Goal: Transaction & Acquisition: Purchase product/service

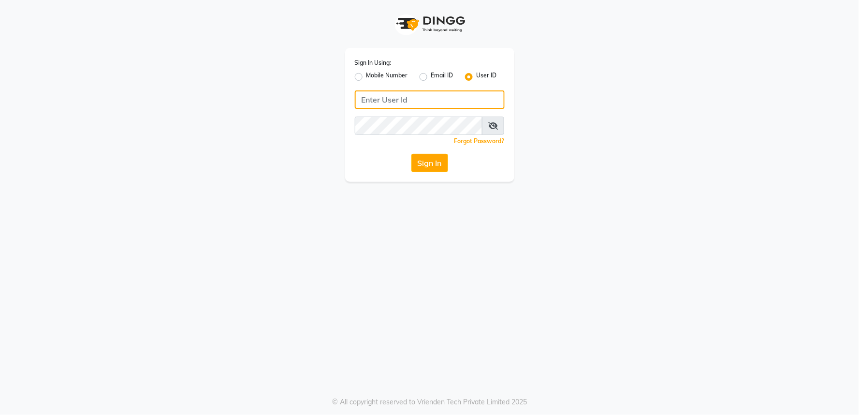
type input "v5123"
click at [599, 146] on div "Sign In Using: Mobile Number Email ID User ID v5123 Remember me Forgot Password…" at bounding box center [429, 91] width 551 height 182
click at [495, 127] on icon at bounding box center [493, 126] width 10 height 8
click at [429, 159] on button "Sign In" at bounding box center [429, 163] width 37 height 18
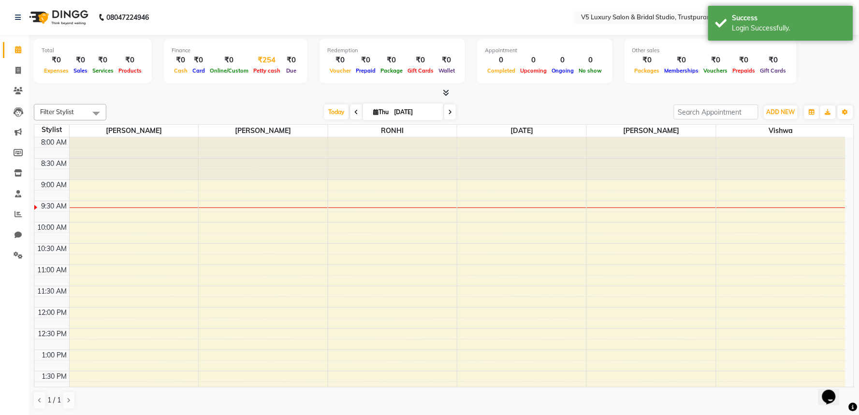
click at [265, 69] on span "Petty cash" at bounding box center [267, 70] width 32 height 7
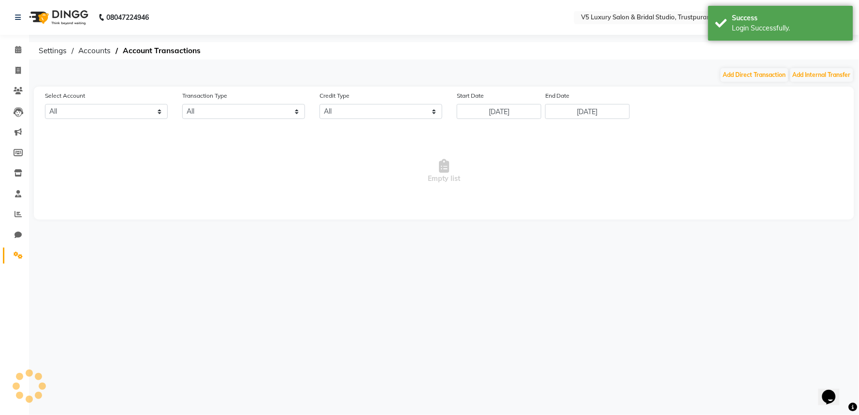
select select "7136"
click at [759, 74] on button "Add Direct Transaction" at bounding box center [755, 75] width 68 height 14
select select "direct"
select select "7136"
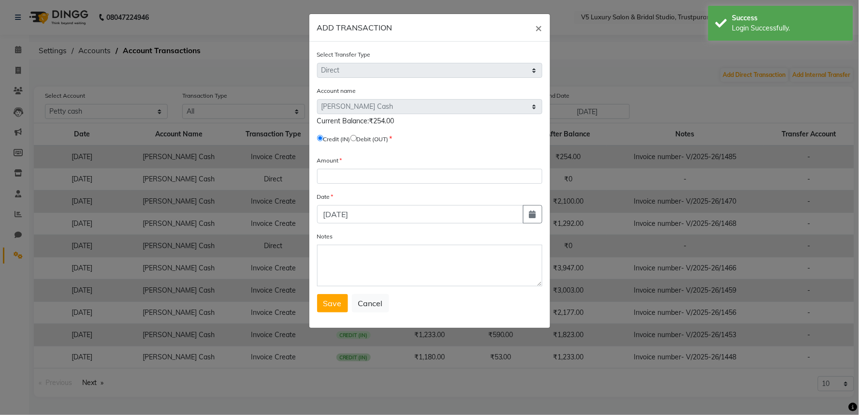
drag, startPoint x: 419, startPoint y: 117, endPoint x: 444, endPoint y: 117, distance: 25.1
click at [444, 117] on div "Current Balance:₹254.00" at bounding box center [429, 121] width 225 height 10
click at [357, 137] on input "radio" at bounding box center [354, 138] width 6 height 6
radio input "true"
copy span ":₹254.00"
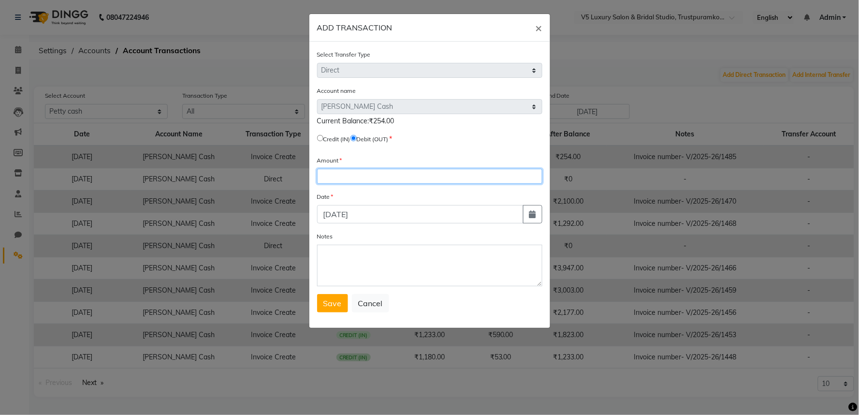
paste input "254.00"
type input "254.00"
click at [329, 306] on span "Save" at bounding box center [332, 303] width 18 height 10
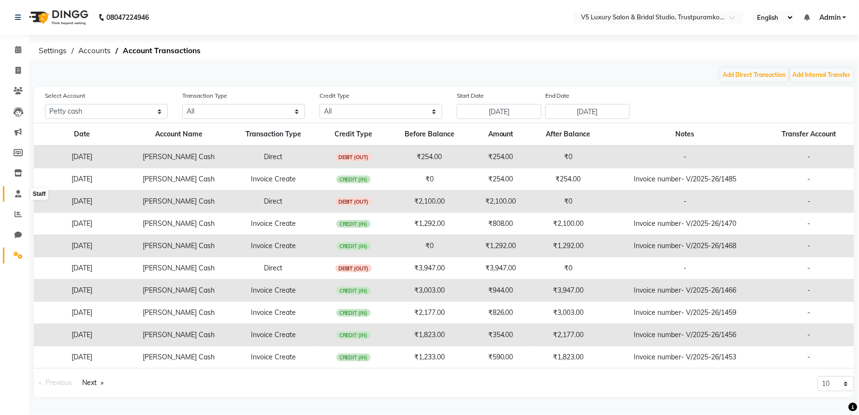
click at [16, 195] on icon at bounding box center [18, 193] width 6 height 7
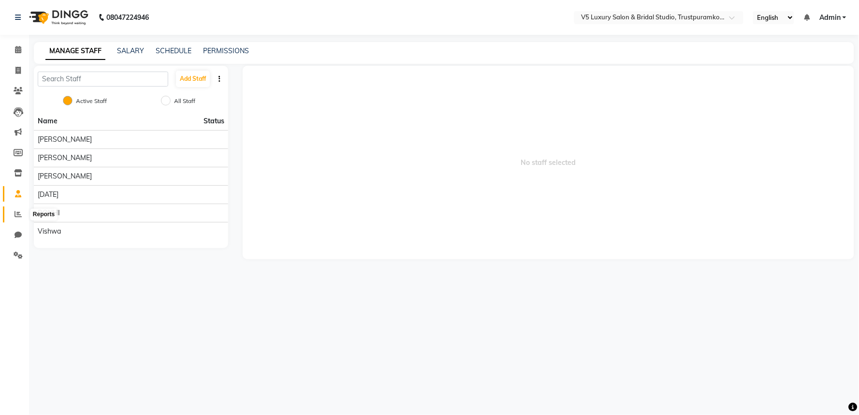
click at [17, 219] on span at bounding box center [18, 214] width 17 height 11
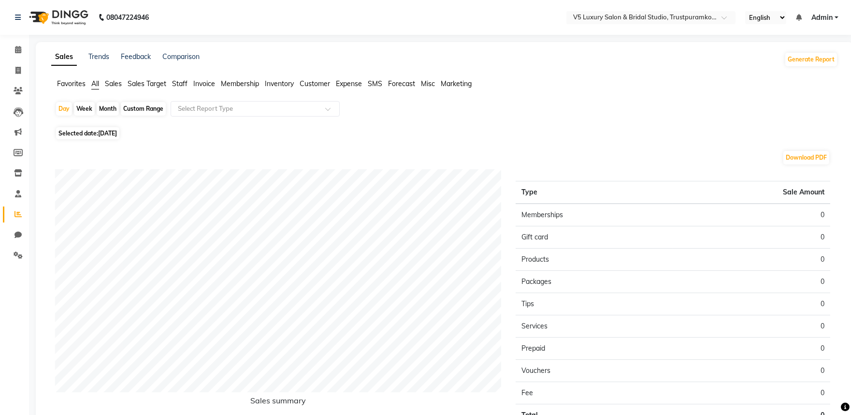
click at [206, 82] on span "Invoice" at bounding box center [204, 83] width 22 height 9
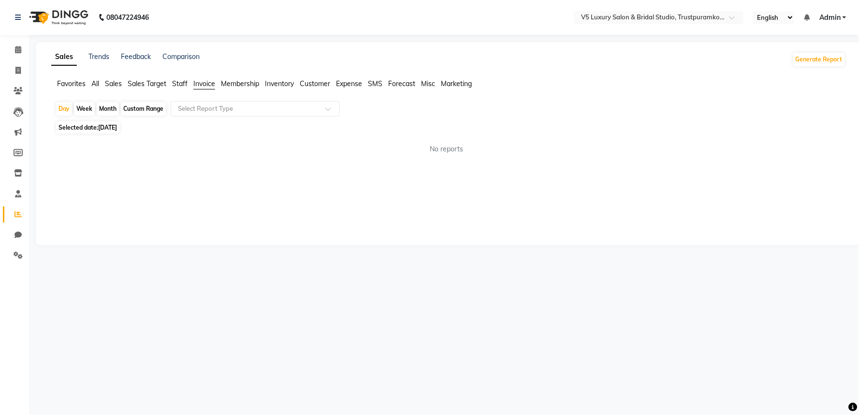
click at [109, 85] on span "Sales" at bounding box center [113, 83] width 17 height 9
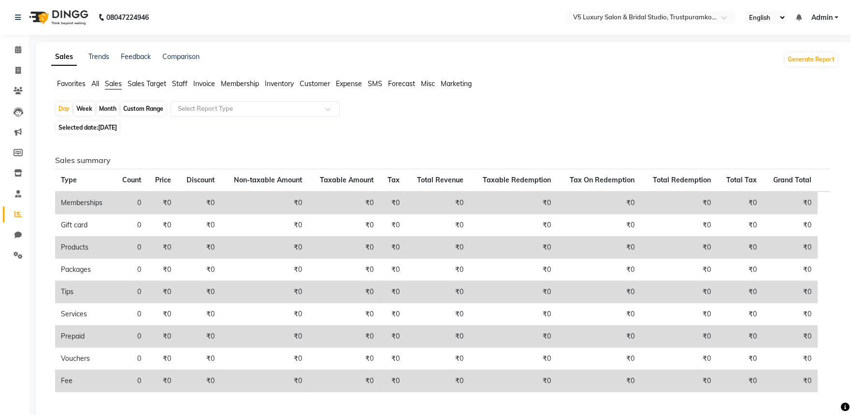
click at [93, 83] on span "All" at bounding box center [95, 83] width 8 height 9
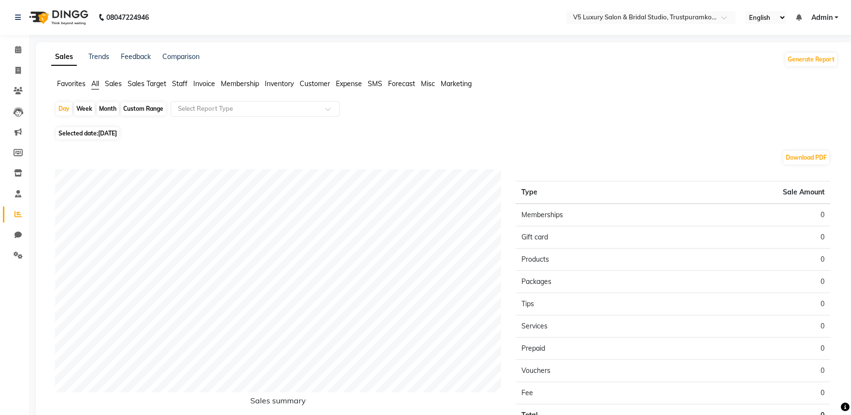
click at [108, 108] on div "Month" at bounding box center [108, 109] width 22 height 14
select select "9"
select select "2025"
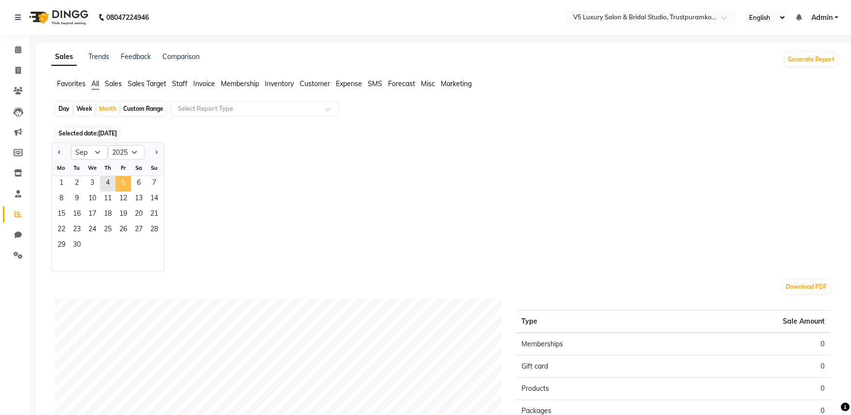
click at [116, 187] on span "5" at bounding box center [123, 183] width 15 height 15
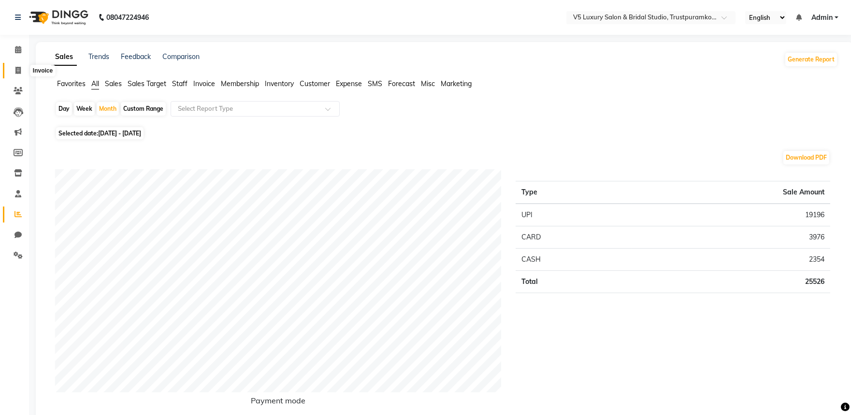
click at [20, 67] on icon at bounding box center [17, 70] width 5 height 7
select select "service"
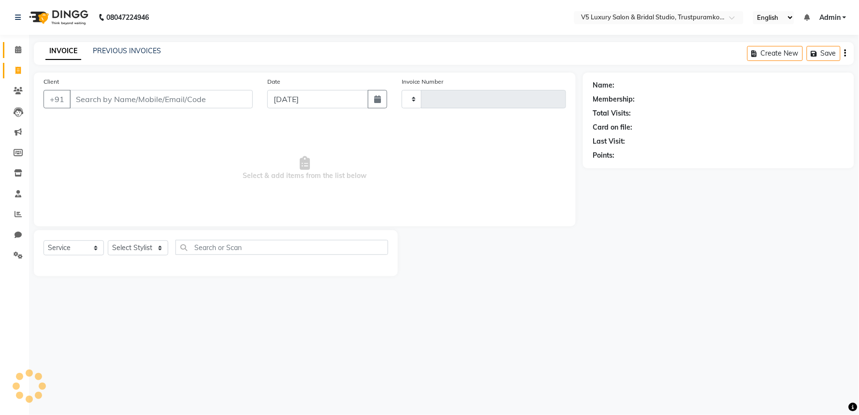
type input "1491"
select select "7993"
click at [21, 49] on span at bounding box center [18, 49] width 17 height 11
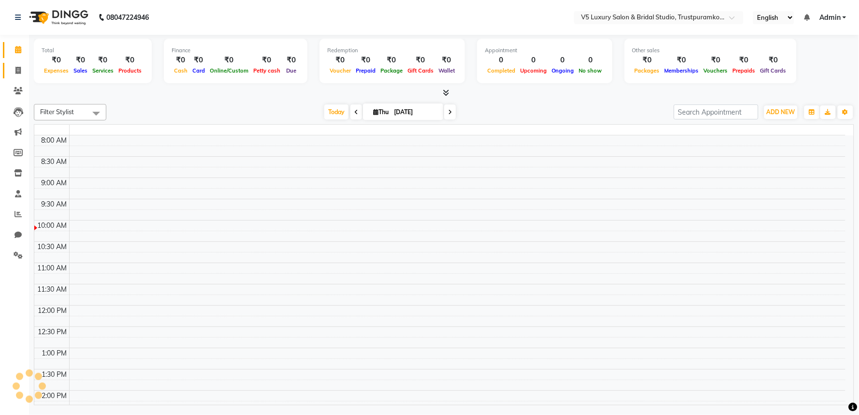
click at [16, 74] on icon at bounding box center [17, 70] width 5 height 7
select select "service"
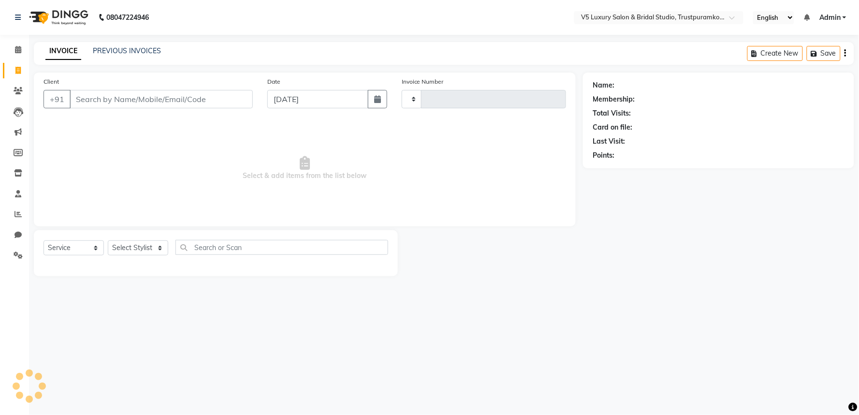
type input "1491"
select select "7993"
click at [118, 102] on input "Client" at bounding box center [161, 99] width 183 height 18
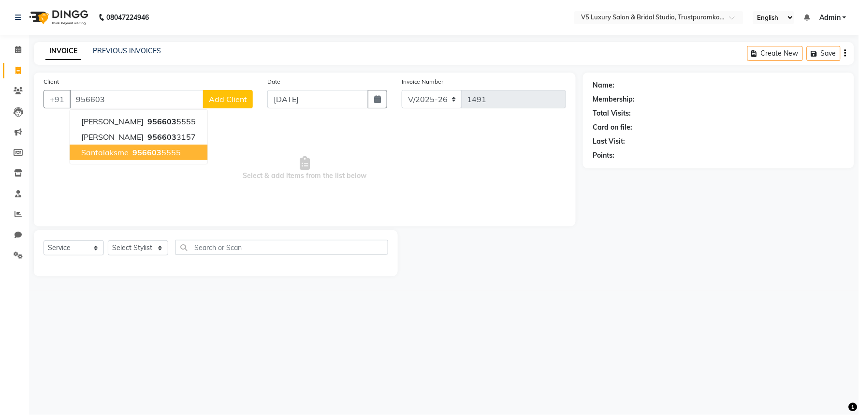
click at [132, 155] on span "956603" at bounding box center [146, 152] width 29 height 10
type input "9566035555"
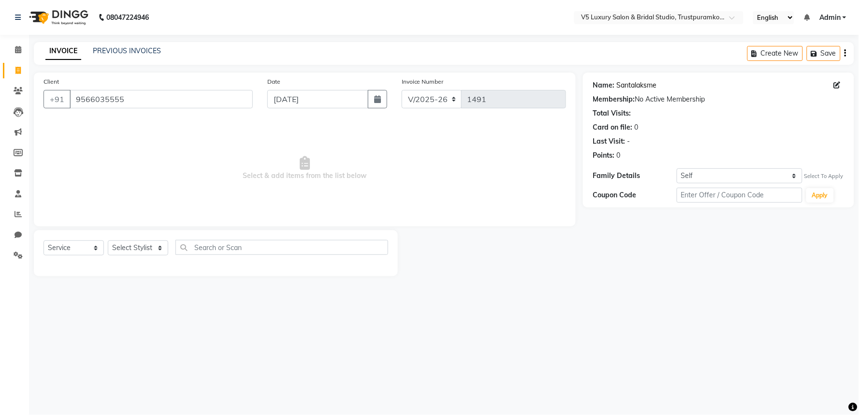
click at [640, 80] on link "Santalaksme" at bounding box center [636, 85] width 40 height 10
click at [205, 101] on input "9566035555" at bounding box center [161, 99] width 183 height 18
click at [156, 52] on link "PREVIOUS INVOICES" at bounding box center [127, 50] width 68 height 9
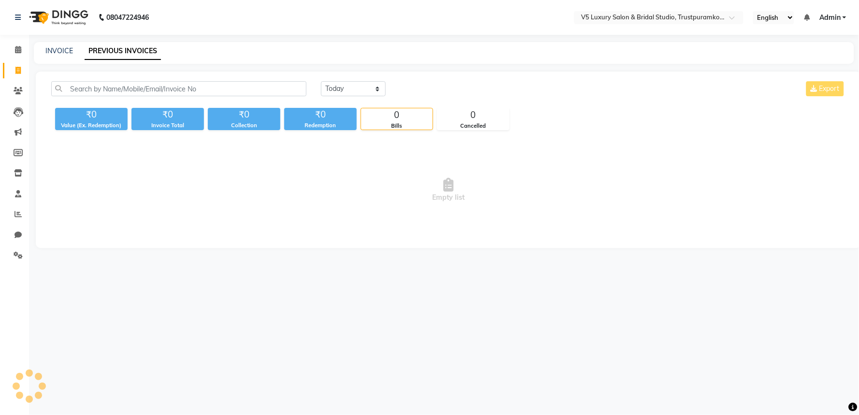
click at [482, 79] on div "Today Yesterday Custom Range Export ₹0 Value (Ex. Redemption) ₹0 Invoice Total …" at bounding box center [449, 160] width 826 height 176
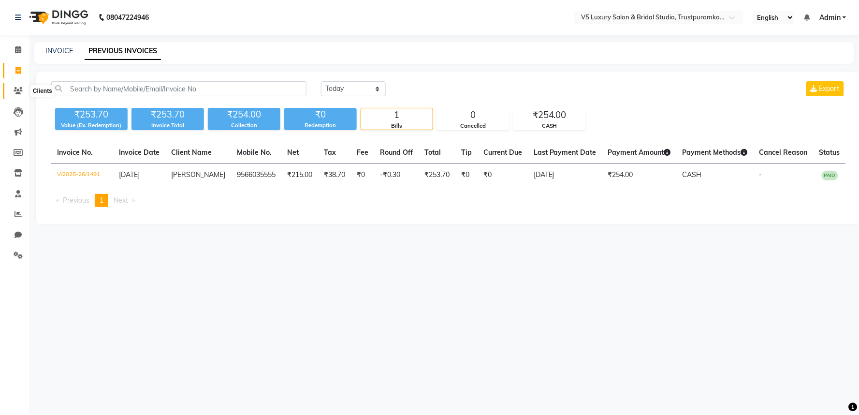
click at [17, 86] on span at bounding box center [18, 91] width 17 height 11
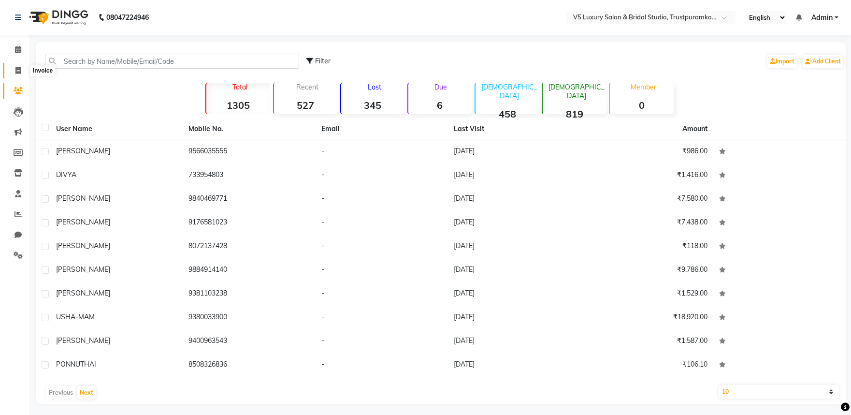
click at [15, 65] on span at bounding box center [18, 70] width 17 height 11
select select "service"
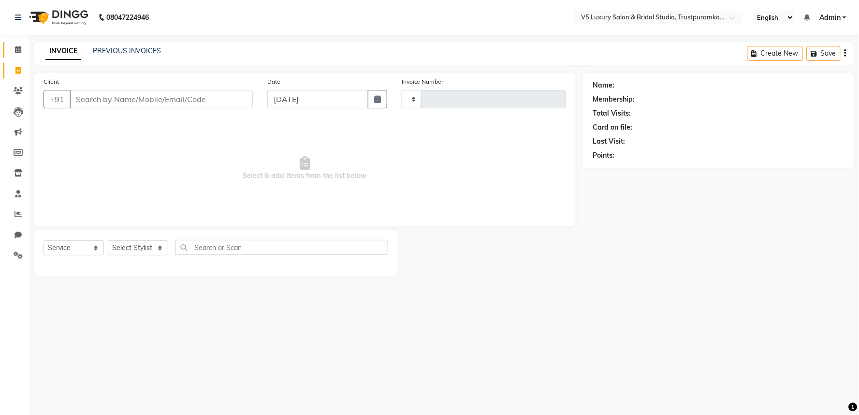
type input "1492"
select select "7993"
click at [172, 100] on input "Client" at bounding box center [161, 99] width 183 height 18
type input "r"
click at [18, 15] on icon at bounding box center [18, 17] width 6 height 7
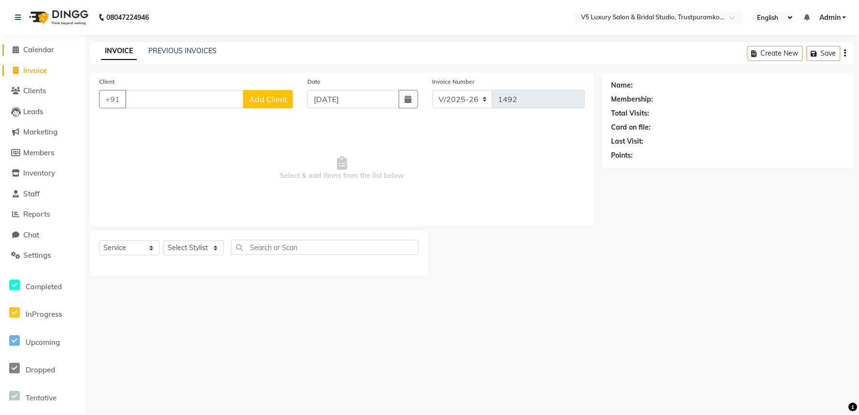
click at [44, 51] on span "Calendar" at bounding box center [38, 49] width 31 height 9
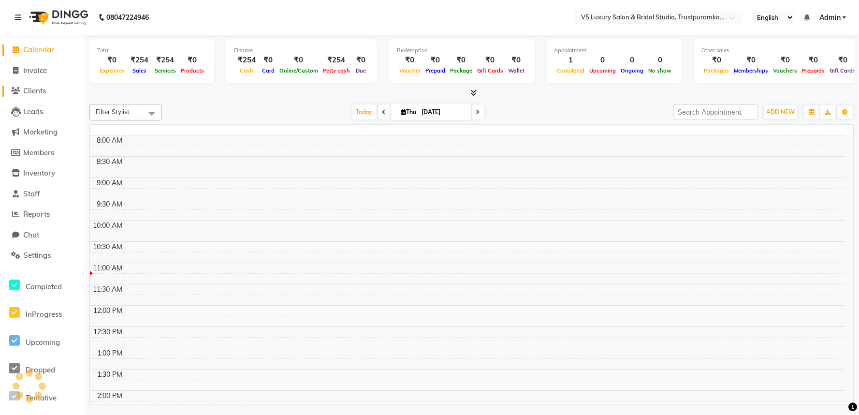
click at [45, 90] on span "Clients" at bounding box center [34, 90] width 23 height 9
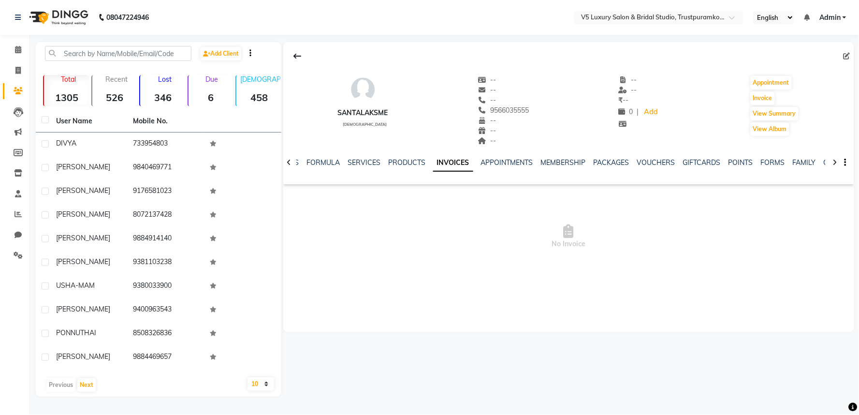
click at [447, 161] on link "INVOICES" at bounding box center [453, 162] width 40 height 17
click at [762, 113] on button "View Summary" at bounding box center [775, 114] width 48 height 14
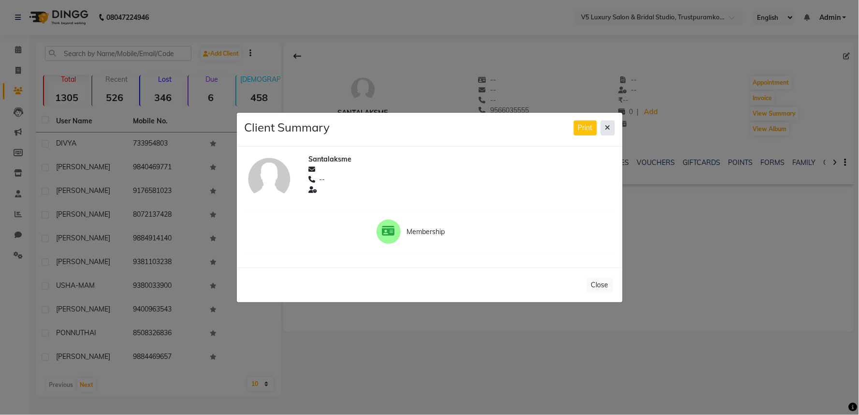
click at [610, 126] on icon at bounding box center [607, 127] width 5 height 7
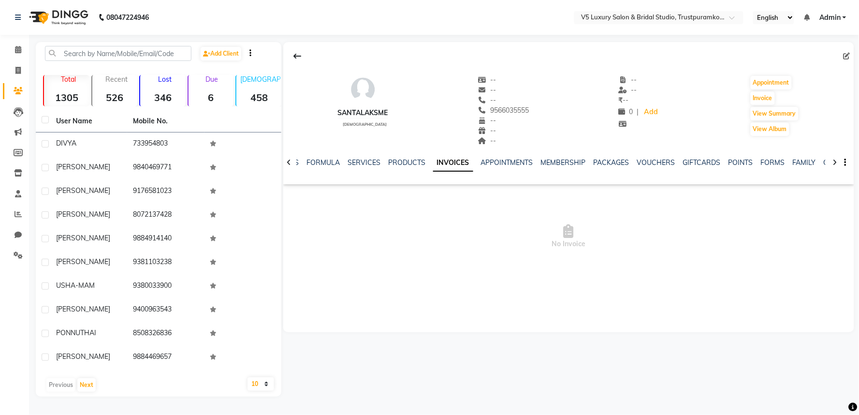
drag, startPoint x: 493, startPoint y: 110, endPoint x: 564, endPoint y: 113, distance: 70.6
click at [564, 113] on div "Santalaksme female -- -- -- 9566035555 Family Mobile No. -- -- -- -- -- ₹ -- 0 …" at bounding box center [568, 105] width 571 height 81
copy span "9566035555"
click at [20, 73] on icon at bounding box center [17, 70] width 5 height 7
select select "service"
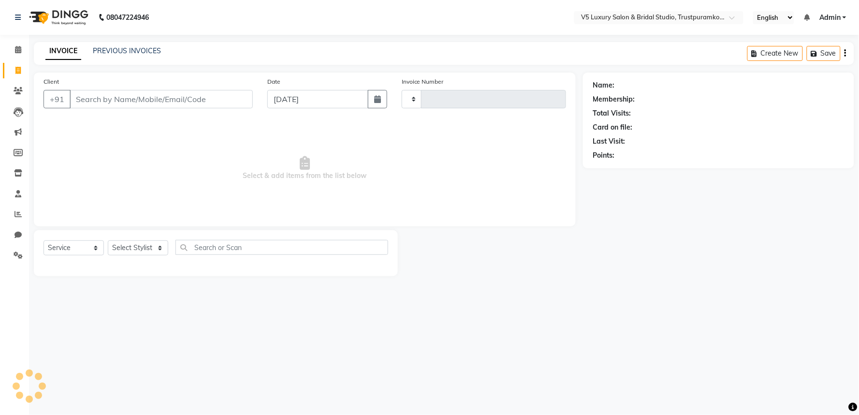
type input "1491"
select select "7993"
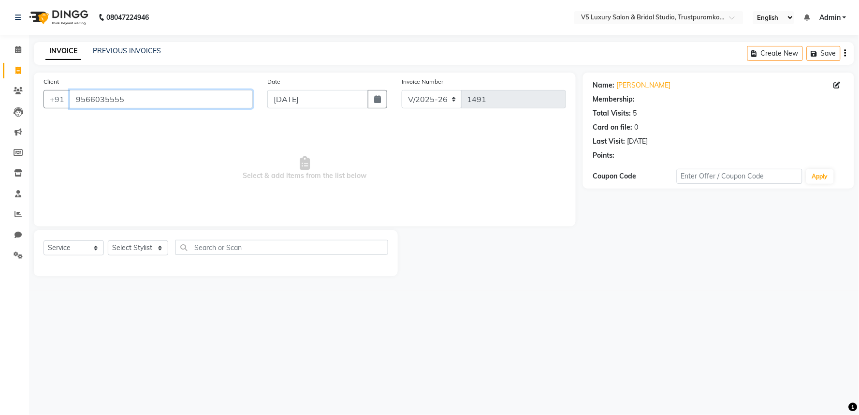
click at [159, 102] on input "9566035555" at bounding box center [161, 99] width 183 height 18
click at [648, 144] on div "[DATE]" at bounding box center [637, 141] width 21 height 10
click at [195, 93] on input "9566035555" at bounding box center [161, 99] width 183 height 18
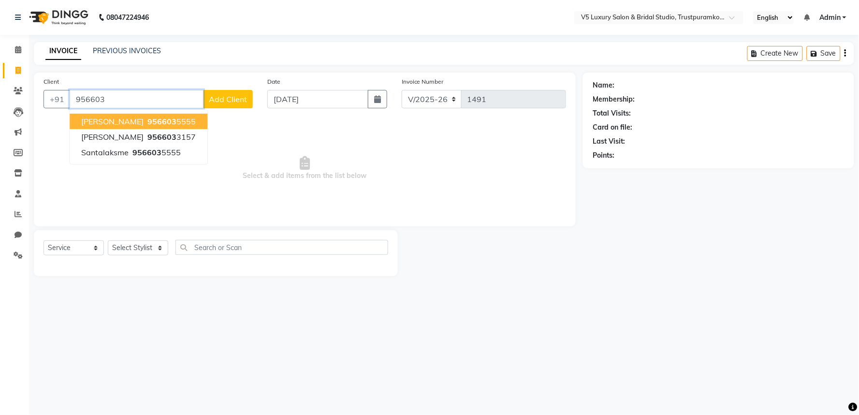
click at [158, 118] on ngb-highlight "956603 5555" at bounding box center [171, 122] width 50 height 10
type input "9566035555"
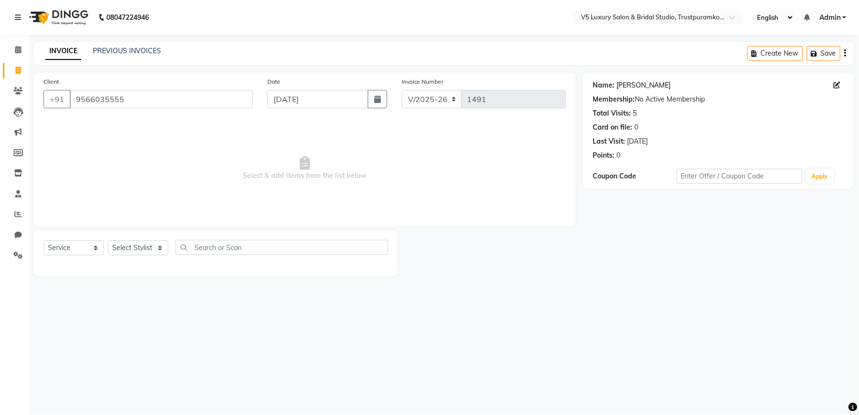
click at [635, 85] on link "[PERSON_NAME]" at bounding box center [643, 85] width 54 height 10
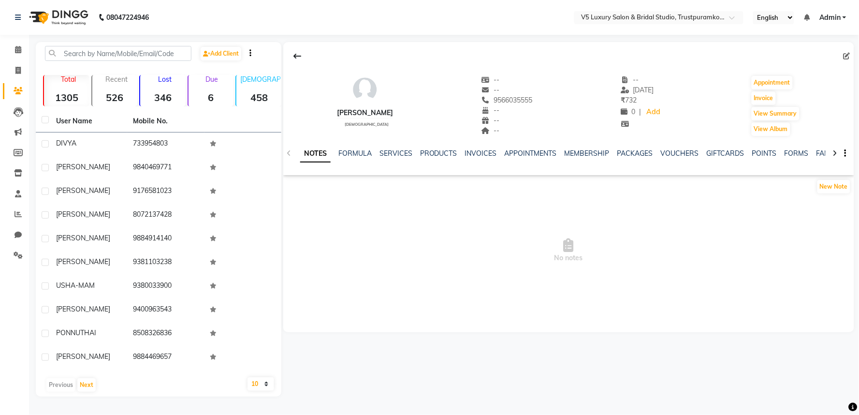
click at [480, 144] on div "NOTES FORMULA SERVICES PRODUCTS INVOICES APPOINTMENTS MEMBERSHIP PACKAGES VOUCH…" at bounding box center [568, 153] width 571 height 33
click at [481, 150] on link "INVOICES" at bounding box center [481, 153] width 32 height 9
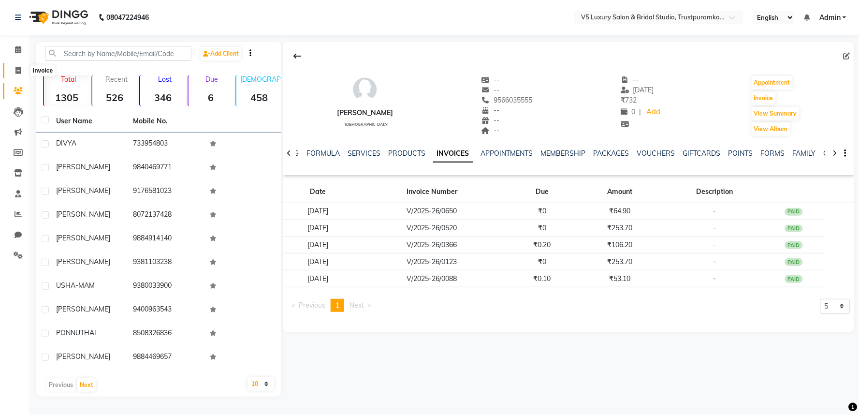
click at [18, 71] on icon at bounding box center [17, 70] width 5 height 7
select select "service"
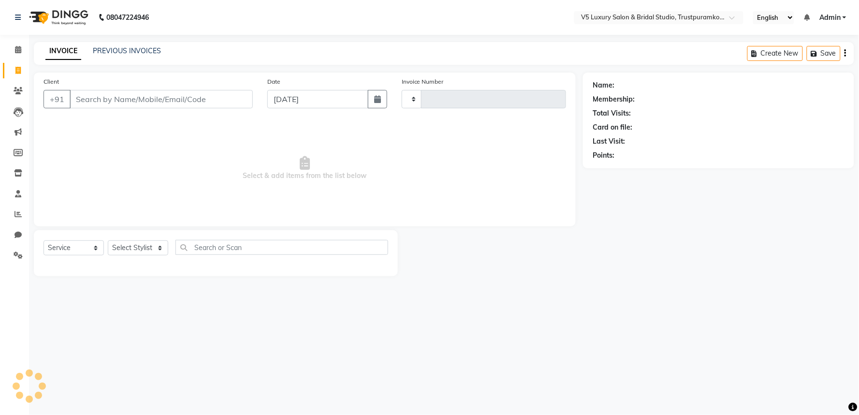
type input "1491"
select select "7993"
click at [11, 45] on span at bounding box center [18, 49] width 17 height 11
click at [26, 48] on span at bounding box center [18, 49] width 17 height 11
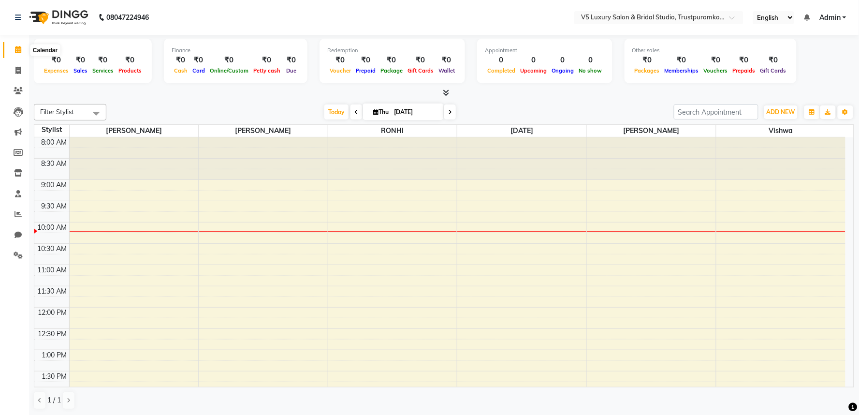
click at [17, 51] on icon at bounding box center [18, 49] width 6 height 7
click at [18, 69] on icon at bounding box center [17, 70] width 5 height 7
select select "service"
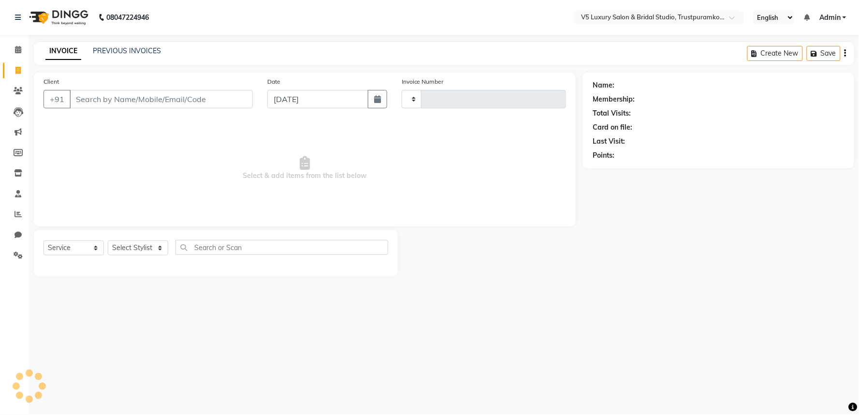
type input "1491"
select select "7993"
click at [147, 47] on link "PREVIOUS INVOICES" at bounding box center [127, 50] width 68 height 9
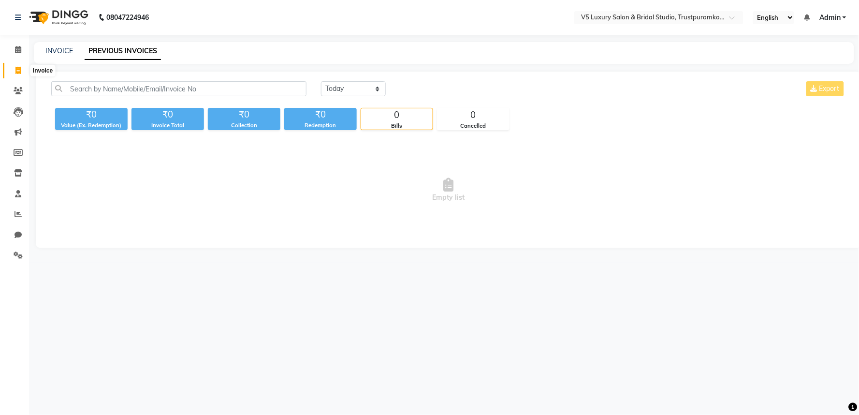
click at [18, 70] on icon at bounding box center [17, 70] width 5 height 7
select select "7993"
select select "service"
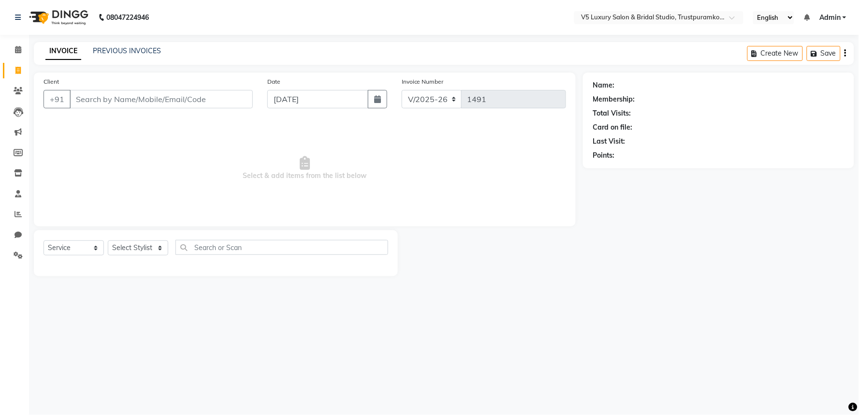
click at [108, 102] on input "Client" at bounding box center [161, 99] width 183 height 18
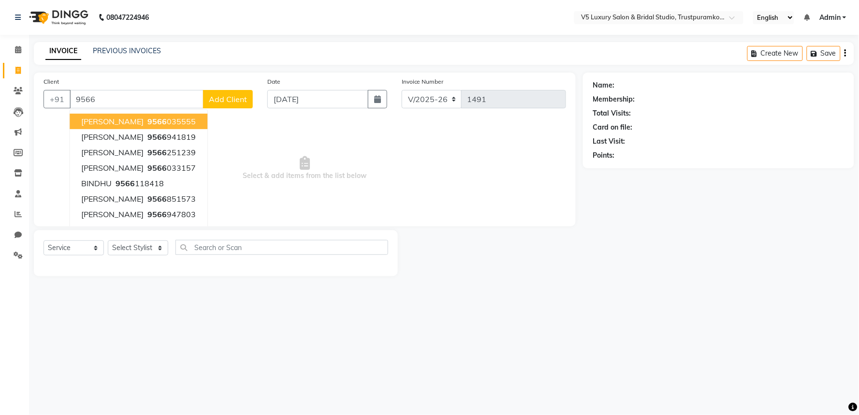
click at [142, 99] on input "9566" at bounding box center [137, 99] width 134 height 18
click at [146, 122] on ngb-highlight "9566 035555" at bounding box center [171, 122] width 50 height 10
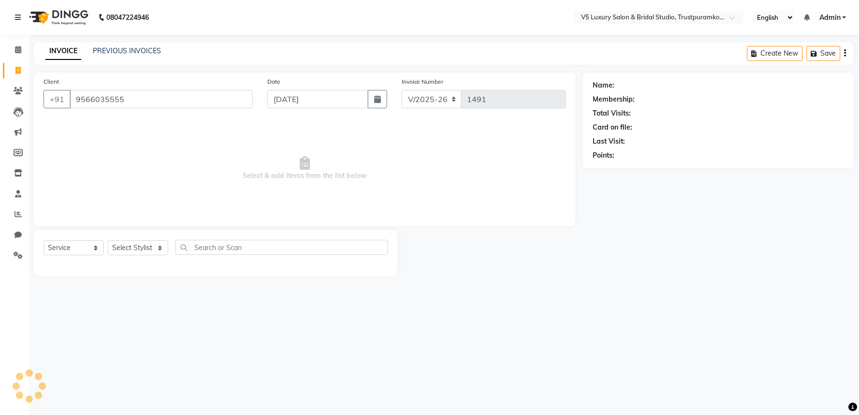
type input "9566035555"
click at [648, 138] on div "[DATE]" at bounding box center [637, 141] width 21 height 10
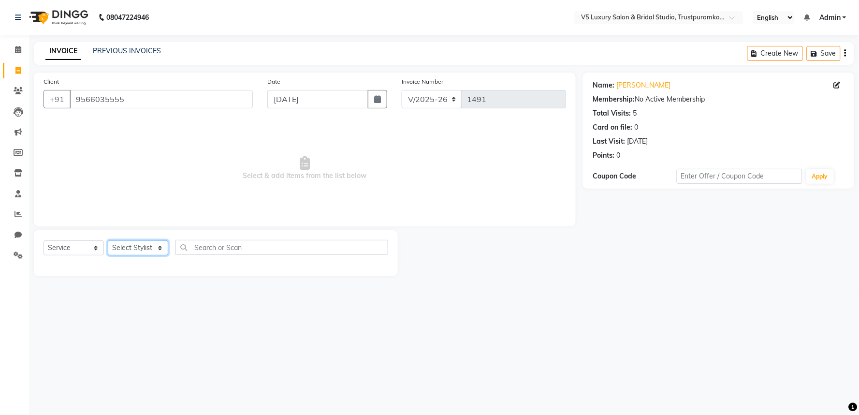
click at [133, 250] on select "Select Stylist [PERSON_NAME] [PERSON_NAME] [DATE] [PERSON_NAME]" at bounding box center [138, 247] width 60 height 15
select select "72640"
click at [108, 241] on select "Select Stylist [PERSON_NAME] [PERSON_NAME] [DATE] [PERSON_NAME]" at bounding box center [138, 247] width 60 height 15
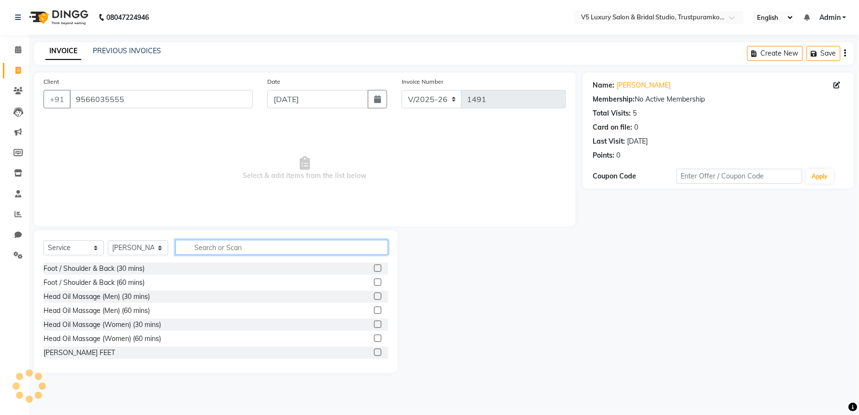
click at [250, 246] on input "text" at bounding box center [282, 247] width 213 height 15
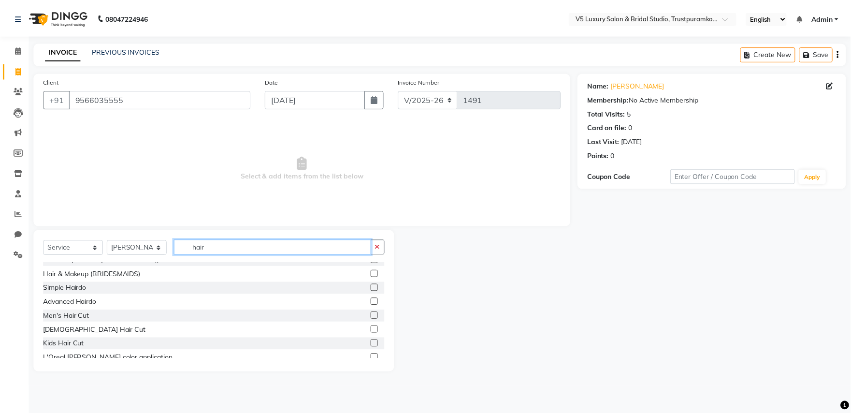
scroll to position [323, 0]
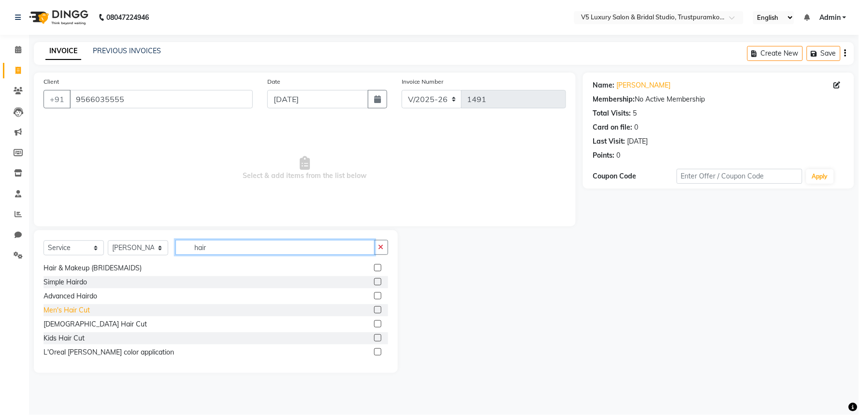
type input "hair"
click at [75, 312] on div "Men's Hair Cut" at bounding box center [67, 310] width 46 height 10
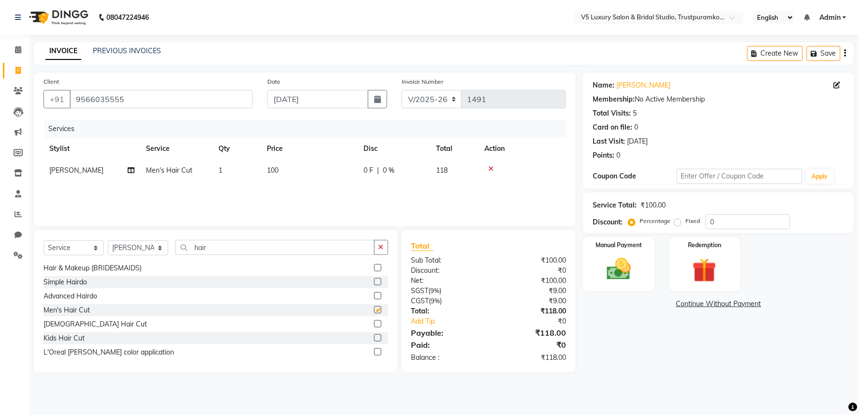
checkbox input "false"
click at [292, 177] on td "100" at bounding box center [309, 171] width 97 height 22
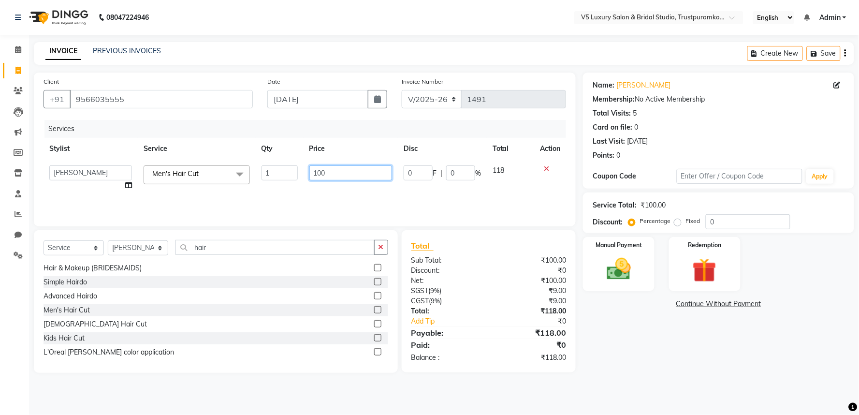
click at [337, 169] on input "100" at bounding box center [350, 172] width 83 height 15
type input "1"
type input "3"
type input "215"
click at [339, 189] on div "Services Stylist Service Qty Price Disc Total Action [PERSON_NAME] [PERSON_NAME…" at bounding box center [305, 168] width 523 height 97
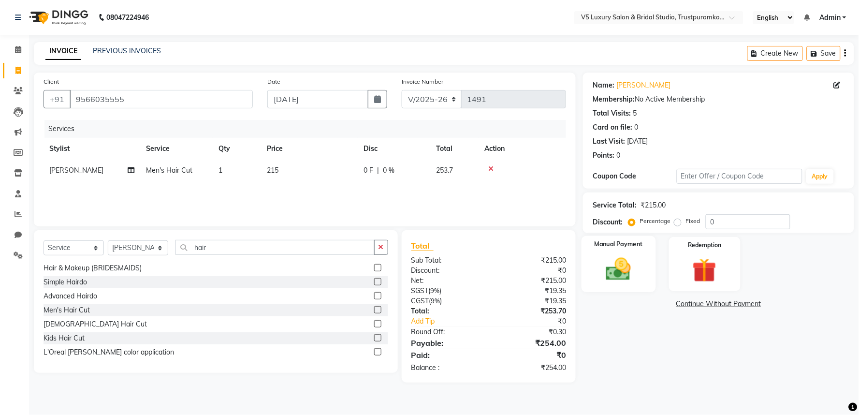
click at [617, 272] on img at bounding box center [619, 269] width 41 height 29
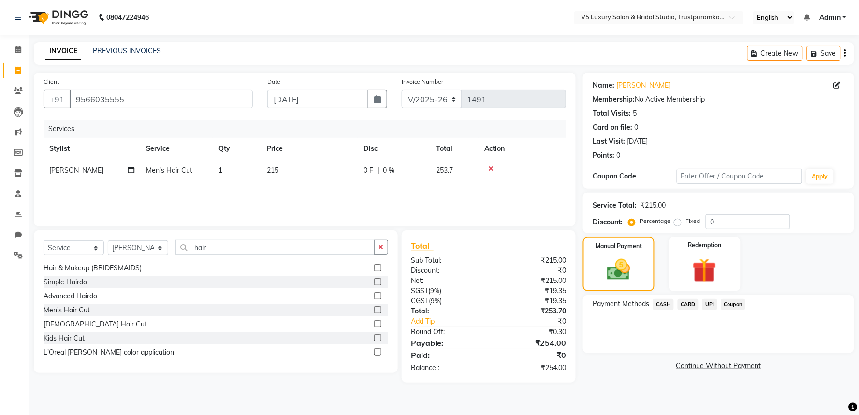
click at [665, 302] on span "CASH" at bounding box center [663, 304] width 21 height 11
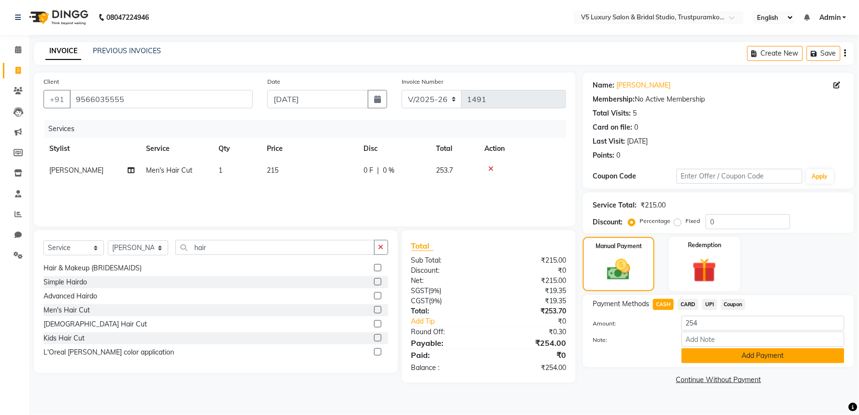
click at [724, 358] on button "Add Payment" at bounding box center [763, 355] width 163 height 15
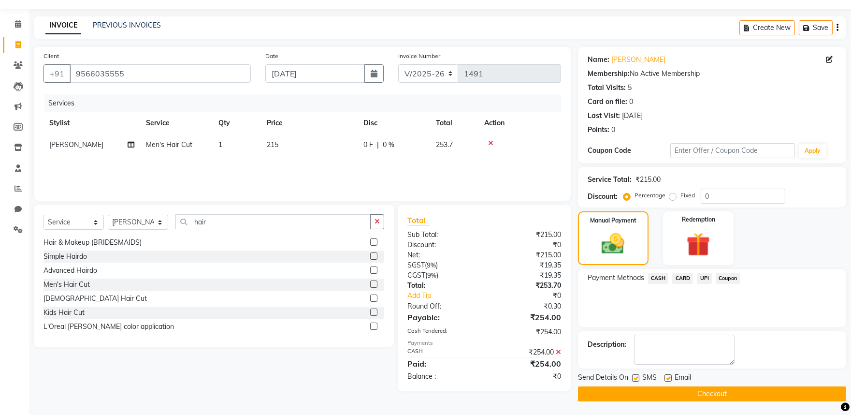
scroll to position [26, 0]
click at [669, 376] on label at bounding box center [668, 377] width 7 height 7
click at [669, 376] on input "checkbox" at bounding box center [668, 378] width 6 height 6
checkbox input "false"
click at [689, 397] on button "Checkout" at bounding box center [712, 393] width 268 height 15
